Goal: Information Seeking & Learning: Learn about a topic

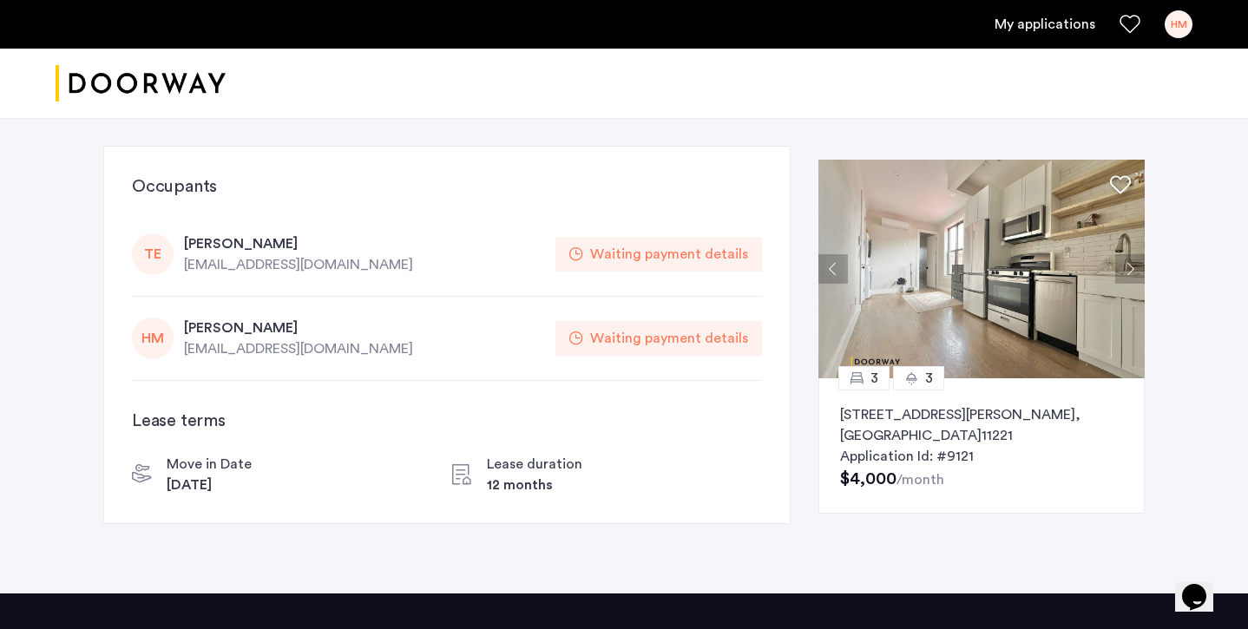
click at [908, 450] on span "Application Id: #9121" at bounding box center [907, 457] width 134 height 14
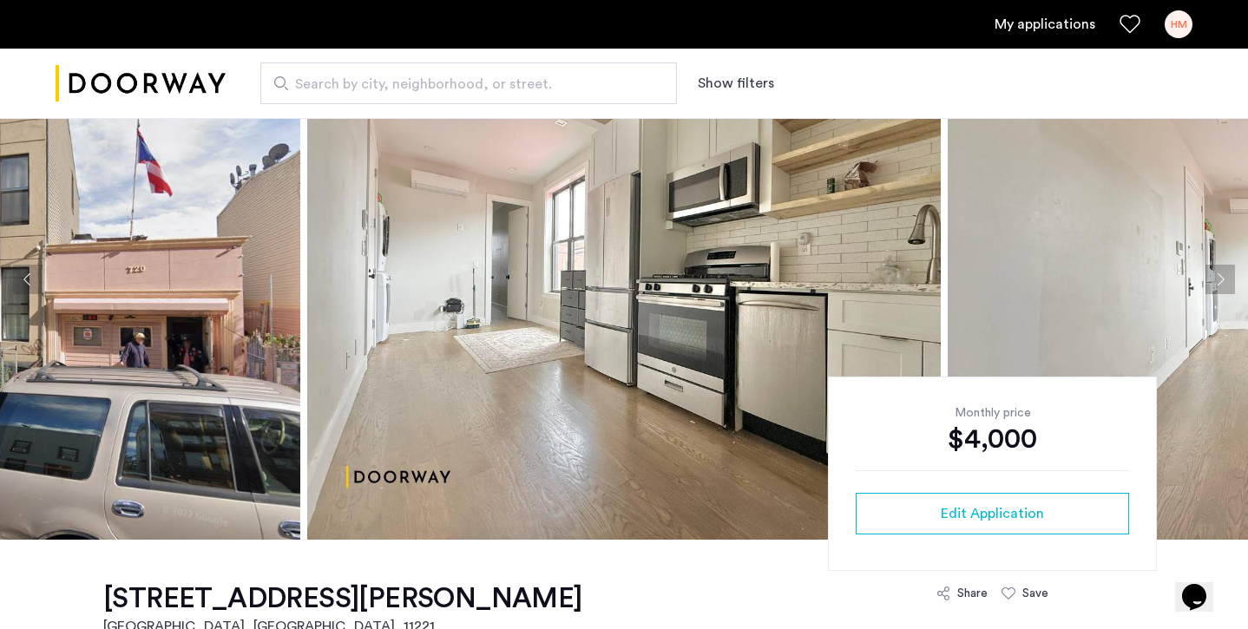
scroll to position [89, 0]
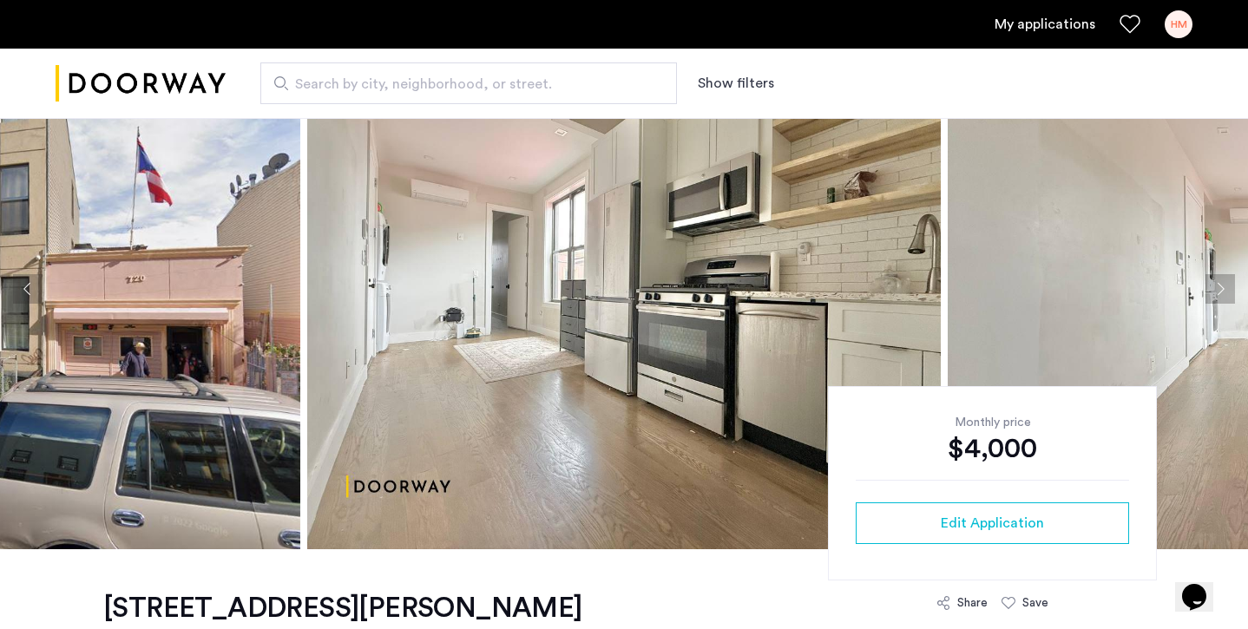
click at [1220, 295] on button "Next apartment" at bounding box center [1220, 289] width 30 height 30
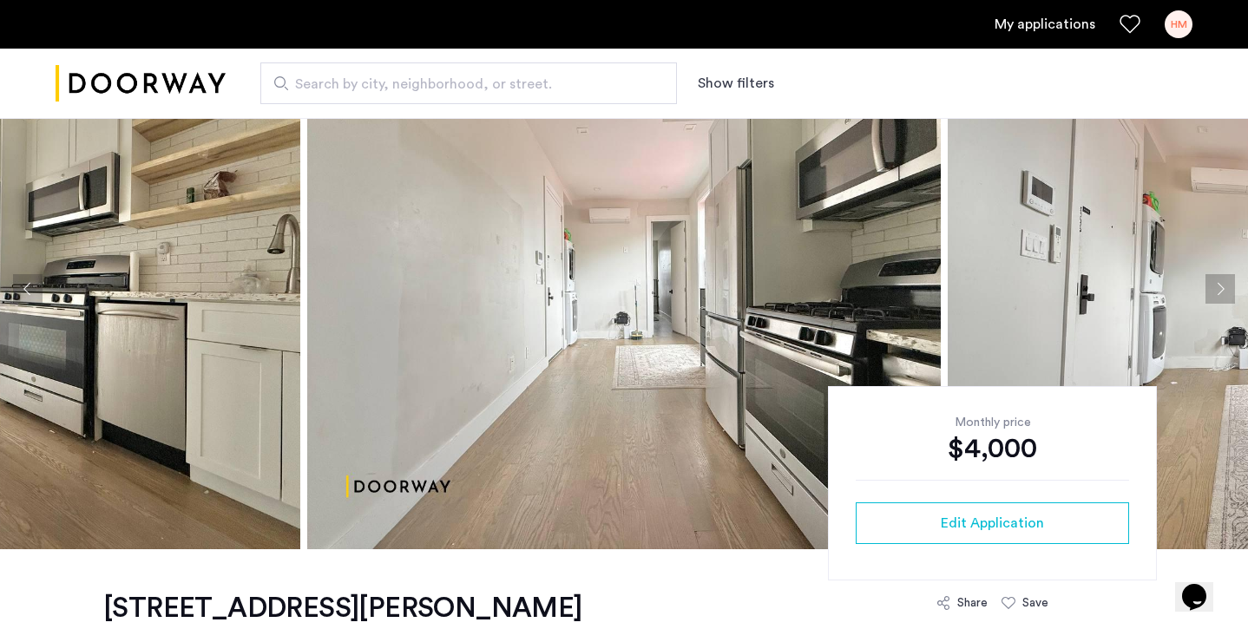
click at [1220, 295] on button "Next apartment" at bounding box center [1220, 289] width 30 height 30
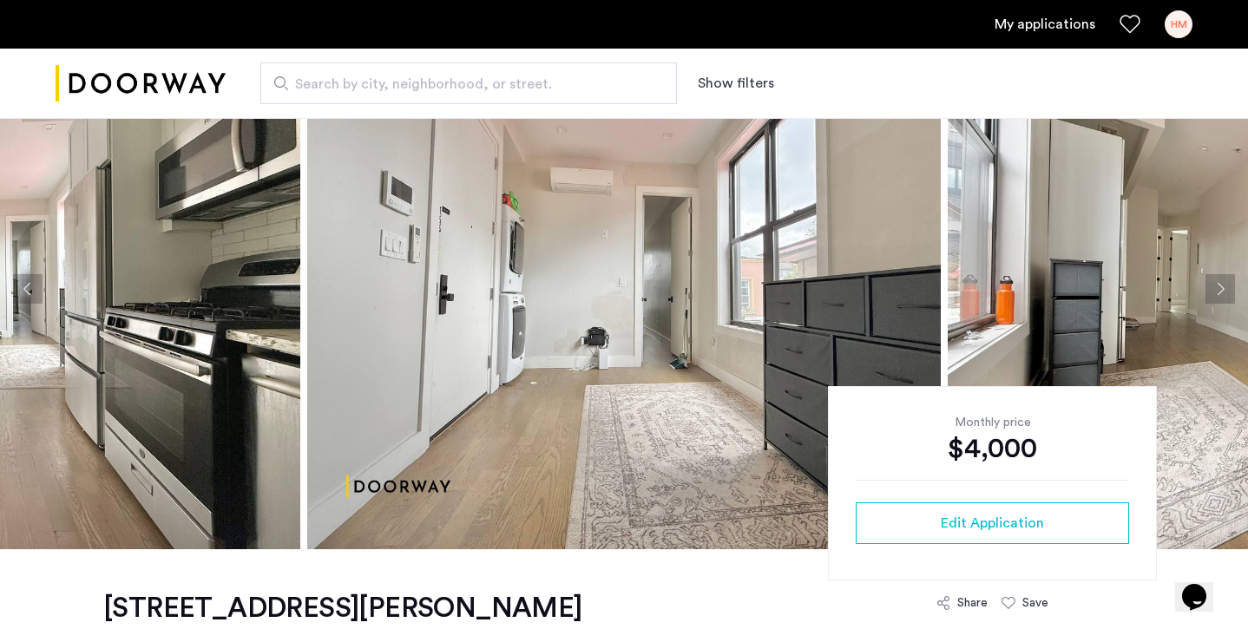
click at [1220, 295] on button "Next apartment" at bounding box center [1220, 289] width 30 height 30
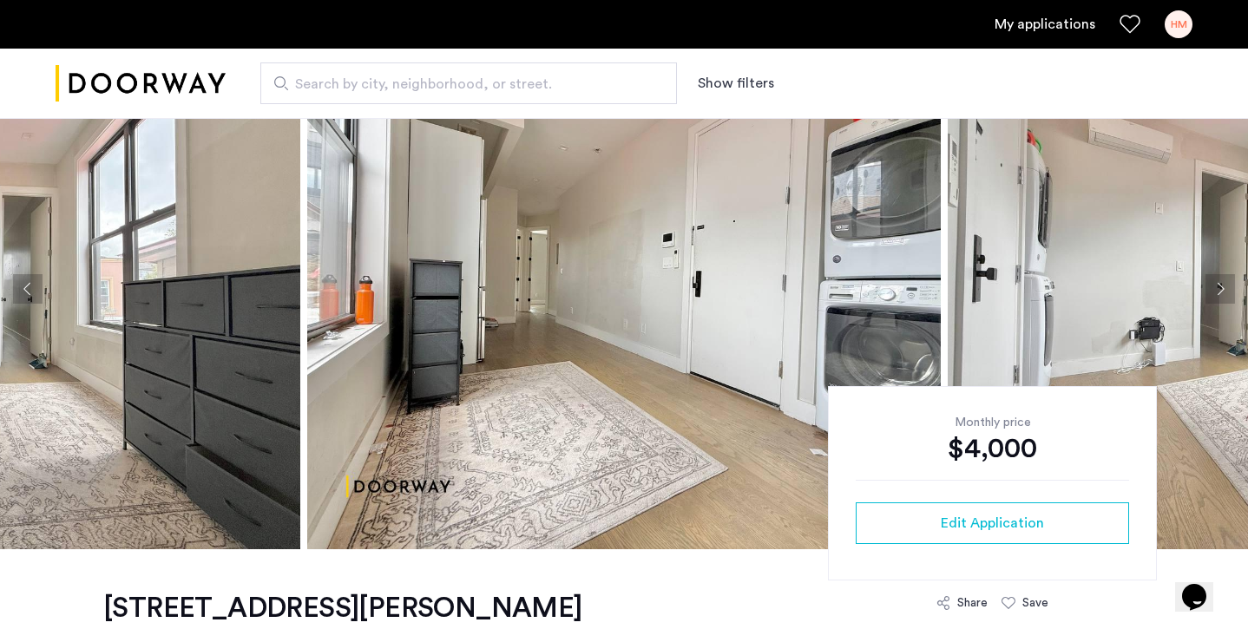
click at [1220, 295] on button "Next apartment" at bounding box center [1220, 289] width 30 height 30
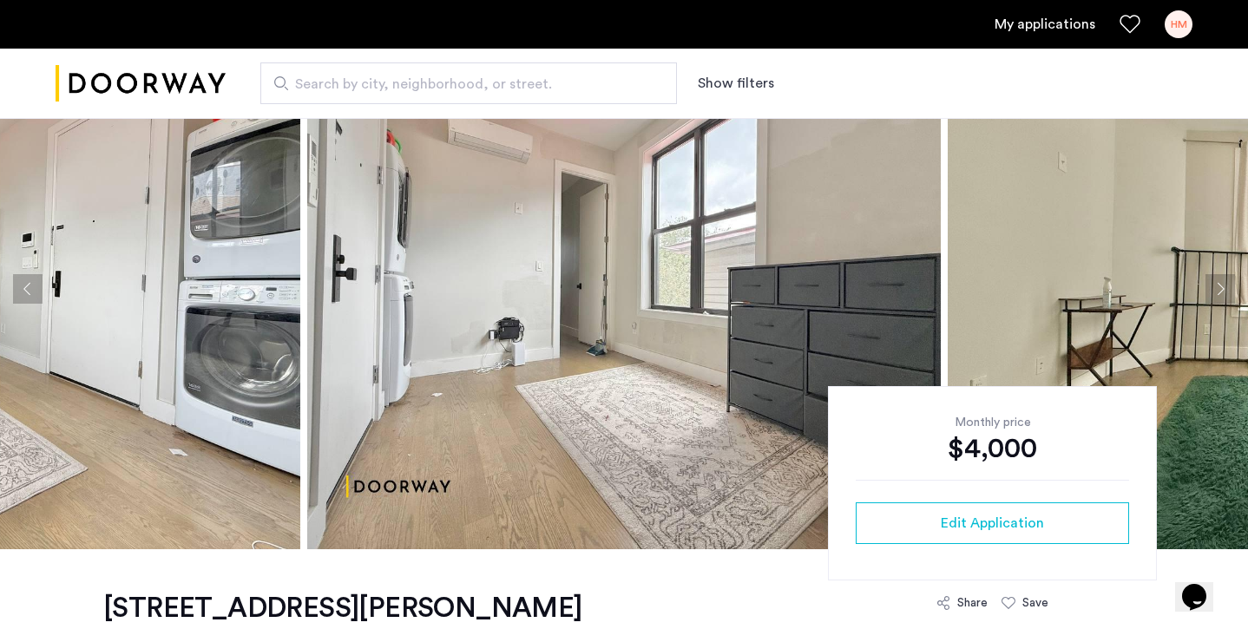
click at [1220, 295] on button "Next apartment" at bounding box center [1220, 289] width 30 height 30
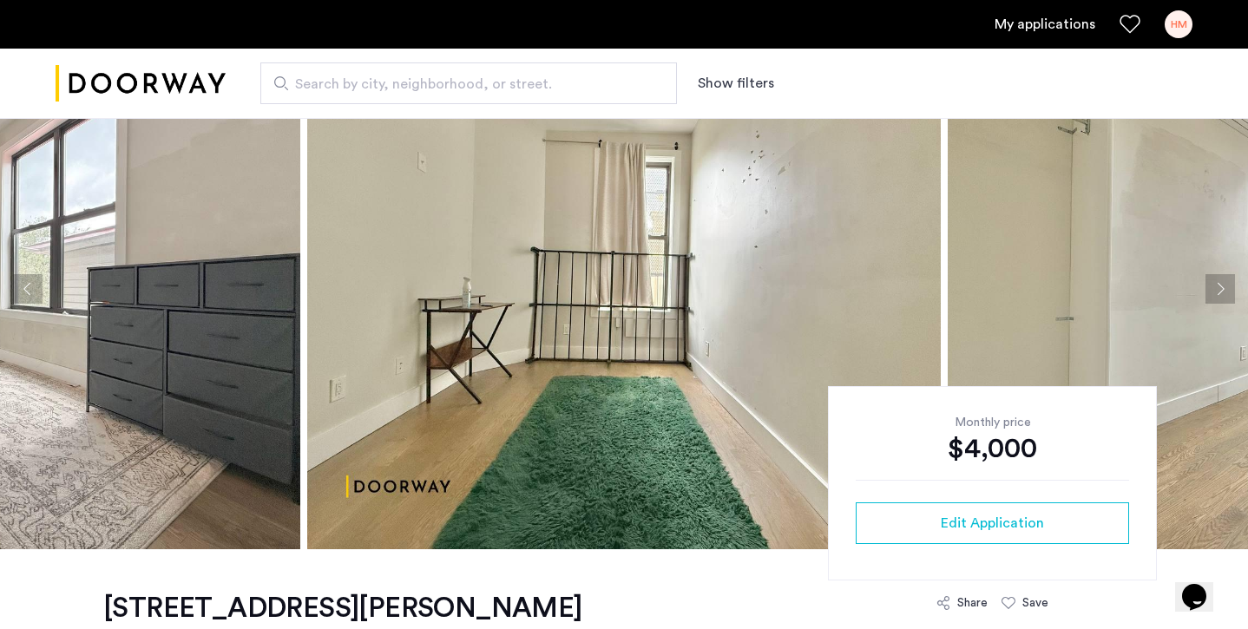
click at [1220, 295] on button "Next apartment" at bounding box center [1220, 289] width 30 height 30
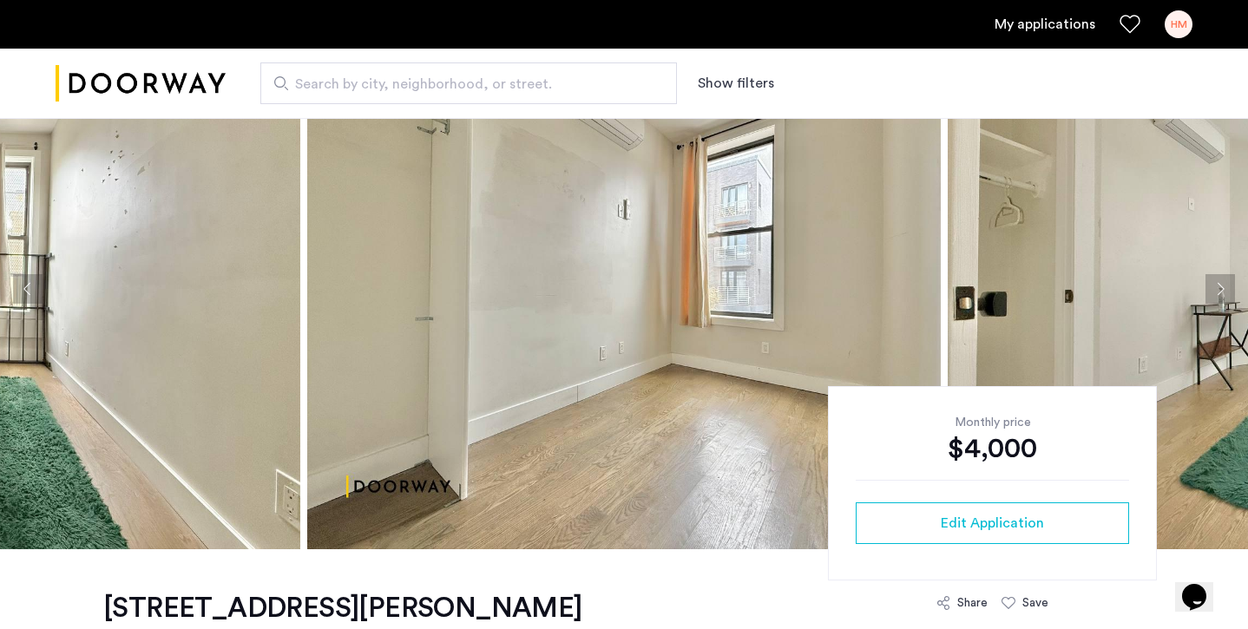
click at [1220, 295] on button "Next apartment" at bounding box center [1220, 289] width 30 height 30
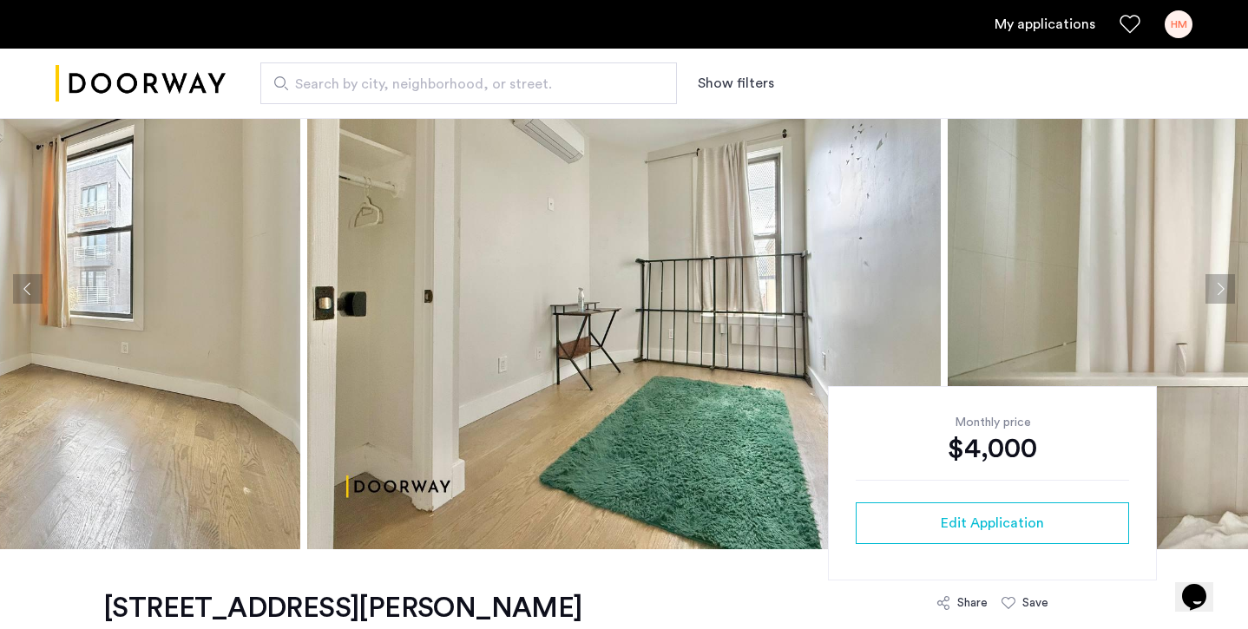
click at [1220, 295] on button "Next apartment" at bounding box center [1220, 289] width 30 height 30
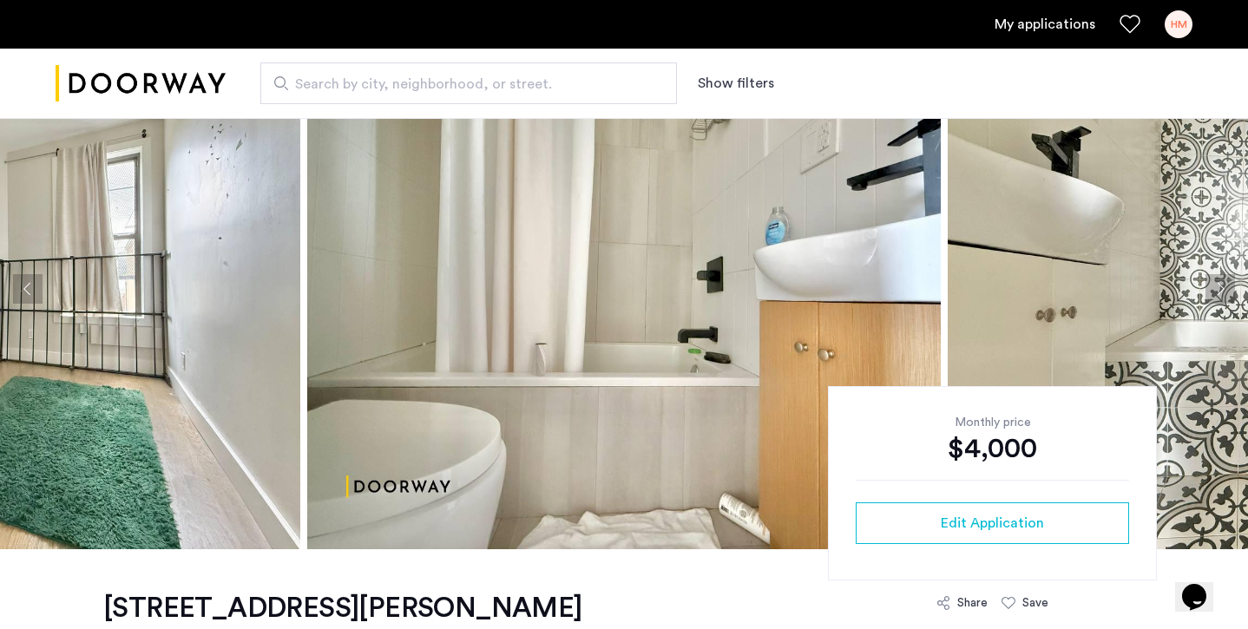
click at [1220, 295] on button "Next apartment" at bounding box center [1220, 289] width 30 height 30
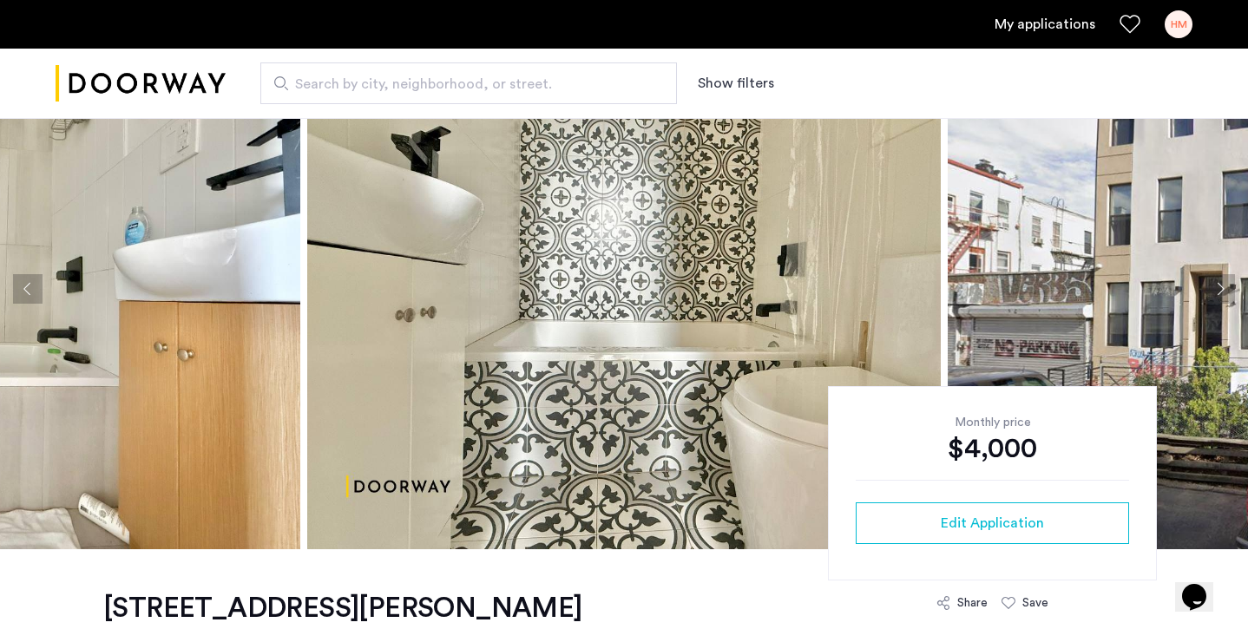
click at [1220, 295] on button "Next apartment" at bounding box center [1220, 289] width 30 height 30
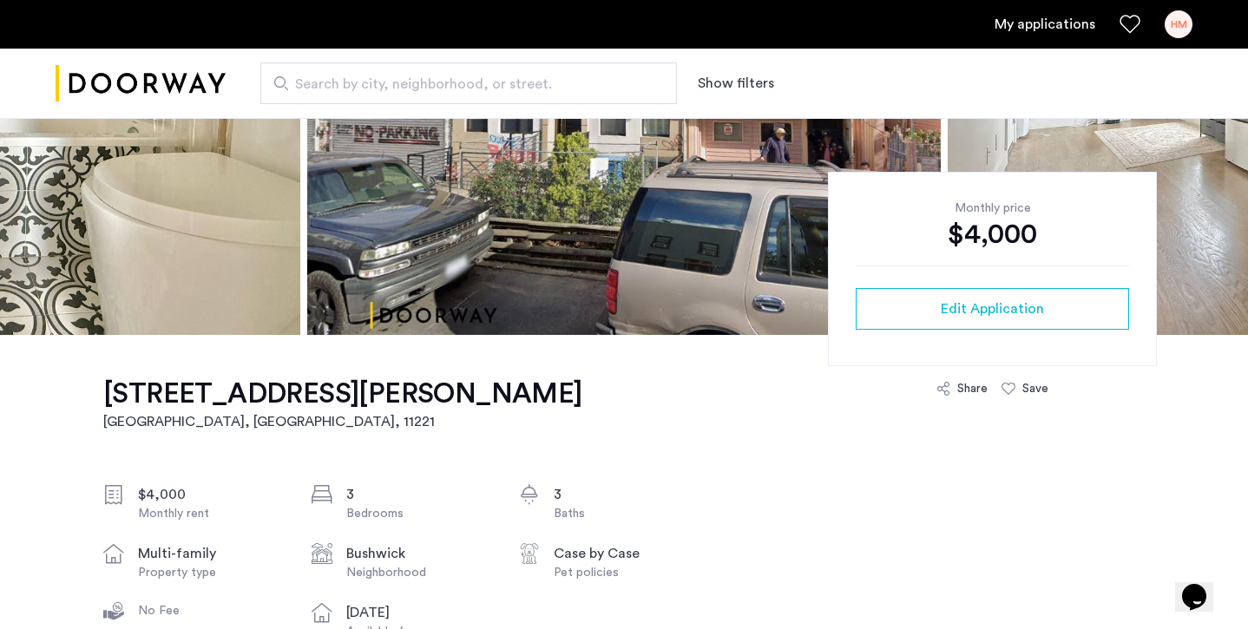
scroll to position [321, 0]
